Goal: Navigation & Orientation: Find specific page/section

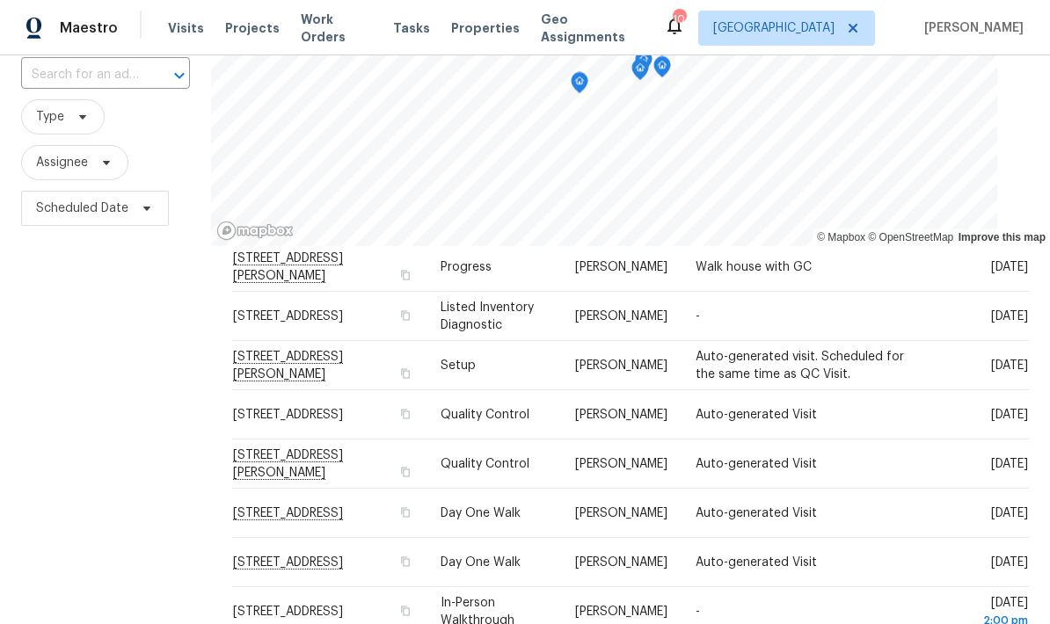
scroll to position [127, 0]
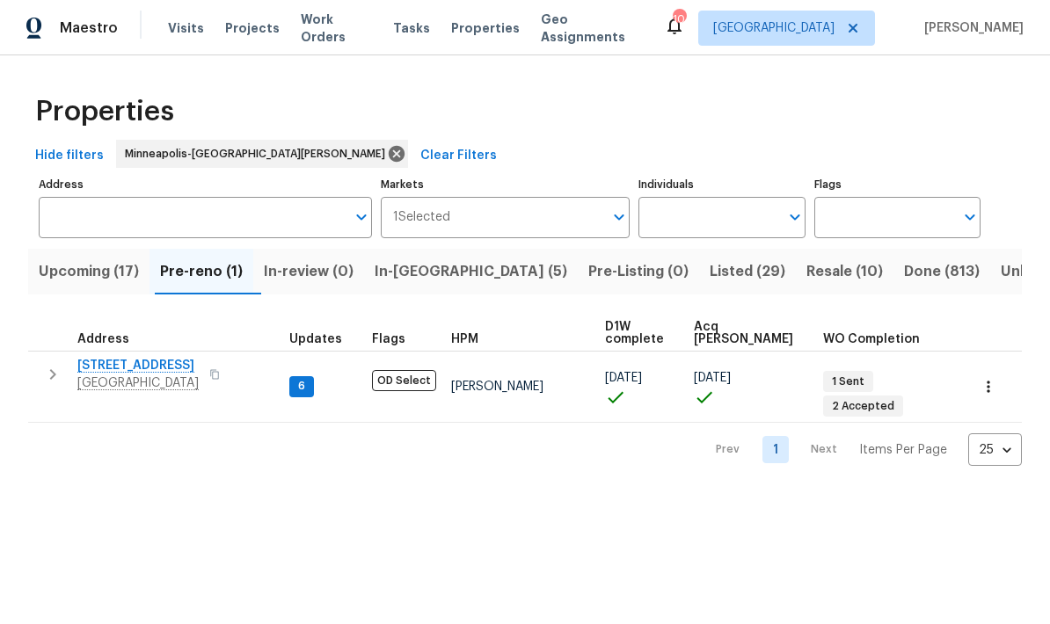
click at [62, 274] on span "Upcoming (17)" at bounding box center [89, 271] width 100 height 25
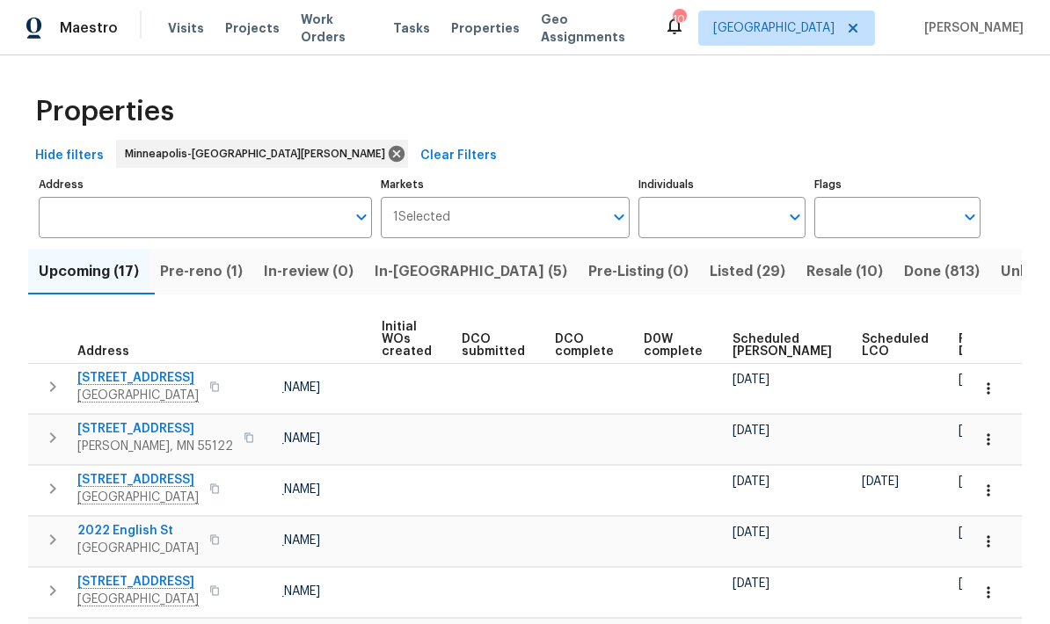
scroll to position [0, 124]
click at [960, 347] on span "Ready Date" at bounding box center [979, 345] width 39 height 25
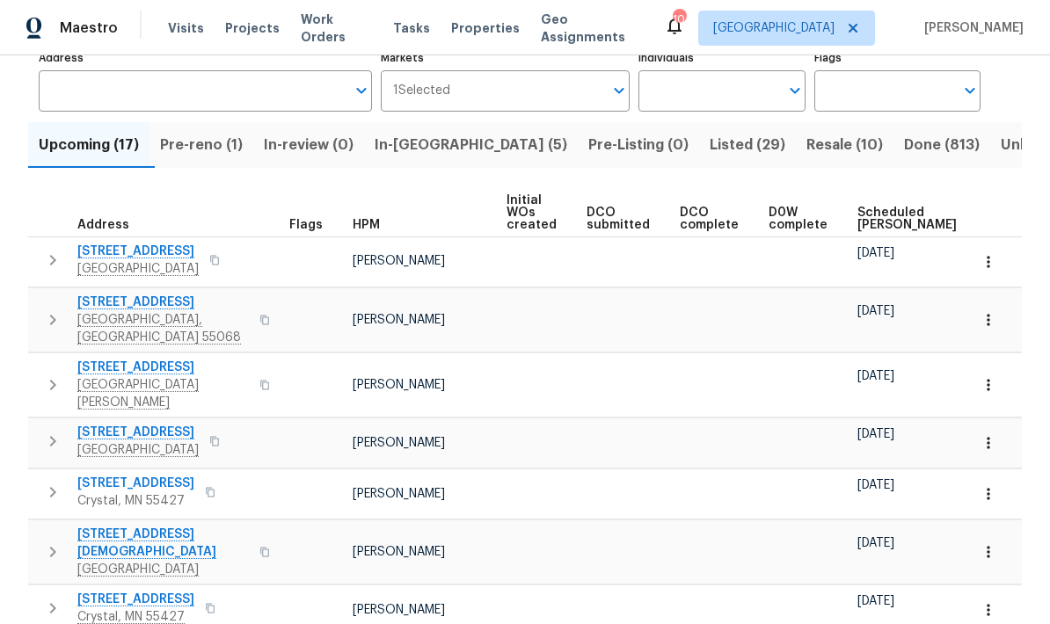
click at [412, 152] on span "In-reno (5)" at bounding box center [471, 145] width 193 height 25
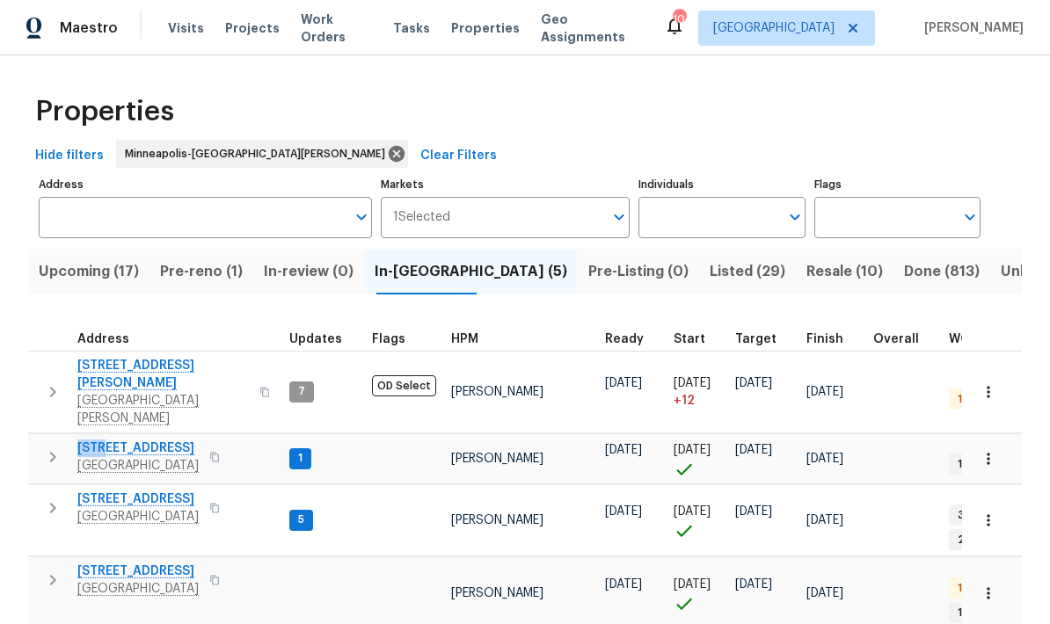
click at [220, 452] on icon "button" at bounding box center [214, 457] width 11 height 11
